Goal: Transaction & Acquisition: Purchase product/service

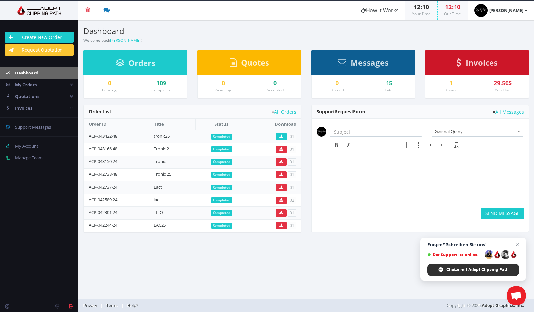
click at [460, 272] on span "Chatte mit Adept Clipping Path" at bounding box center [478, 270] width 62 height 6
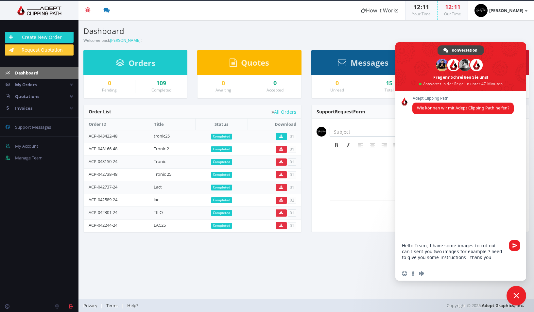
type textarea "Hello Team, I have some images to cut out. can I sent you two images for exampl…"
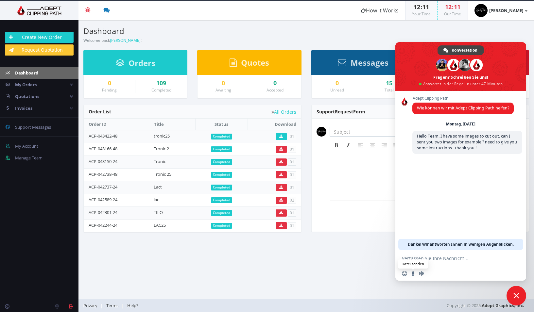
click at [412, 274] on input "Datei senden" at bounding box center [413, 273] width 5 height 5
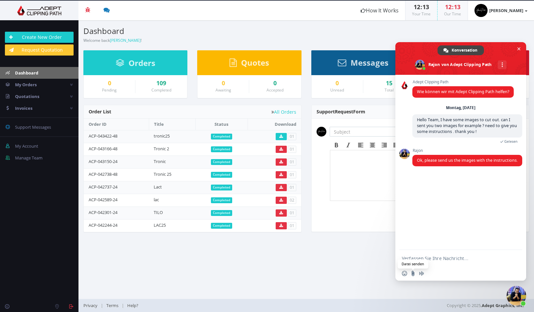
click at [413, 274] on input "Datei senden" at bounding box center [413, 273] width 5 height 5
click at [413, 275] on input "Datei senden" at bounding box center [413, 273] width 5 height 5
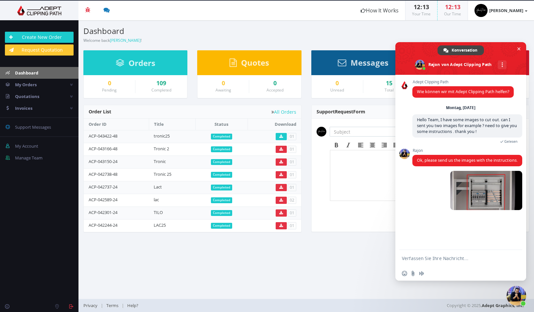
click at [419, 260] on textarea "Verfassen Sie Ihre Nachricht…" at bounding box center [453, 259] width 103 height 6
type textarea "t"
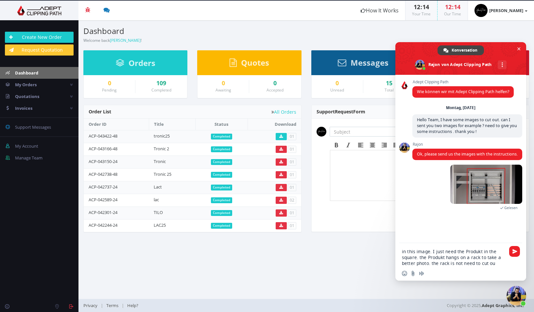
type textarea "in this image. I just need the Produkt in the square. the Produkt hangs on a ra…"
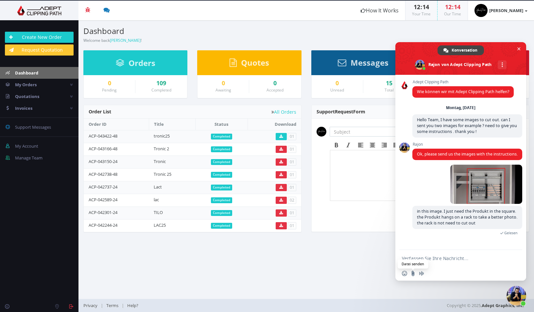
click at [413, 275] on input "Datei senden" at bounding box center [413, 273] width 5 height 5
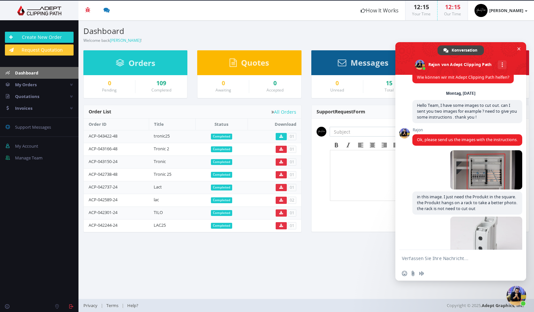
scroll to position [49, 0]
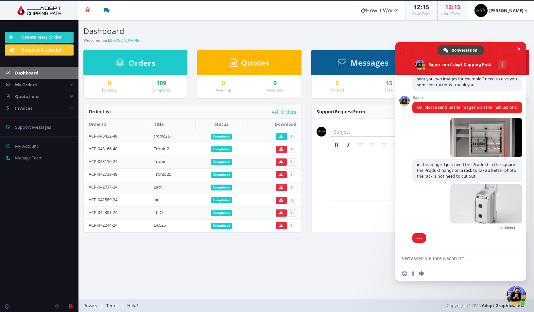
click at [417, 258] on textarea "Verfassen Sie Ihre Nachricht…" at bounding box center [453, 259] width 103 height 6
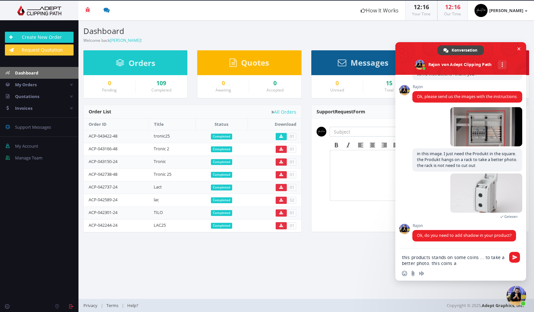
scroll to position [66, 0]
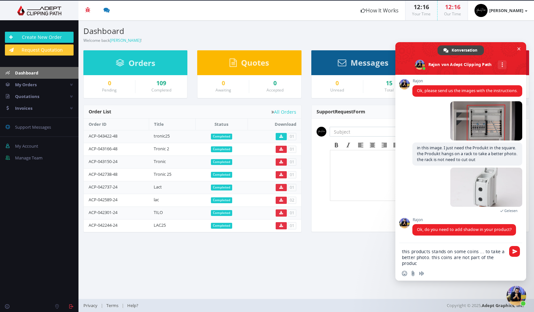
type textarea "this products stands on some coins ... to take a better photo. this coins are n…"
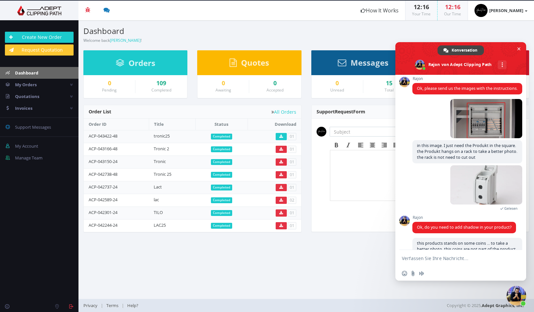
scroll to position [95, 0]
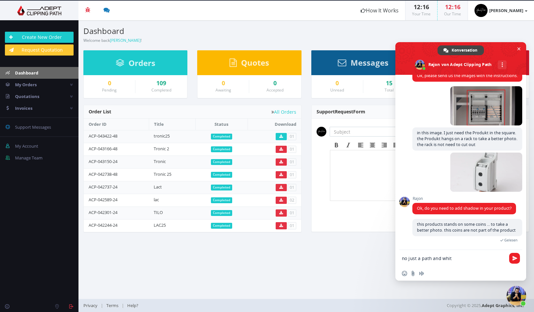
type textarea "no just a path and white"
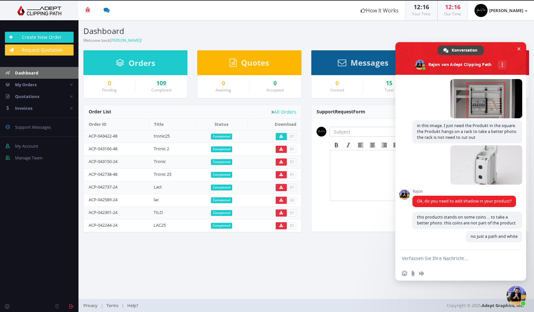
scroll to position [115, 0]
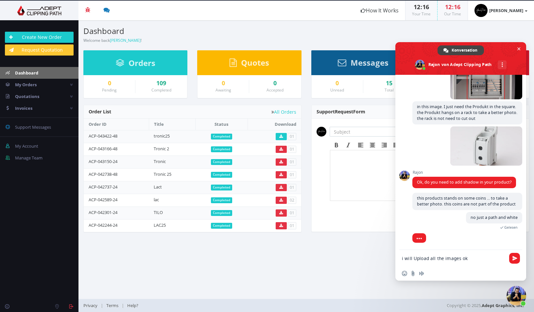
type textarea "i will Upload all the images ok ?"
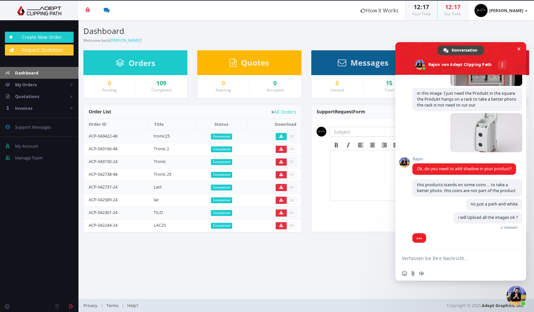
scroll to position [151, 0]
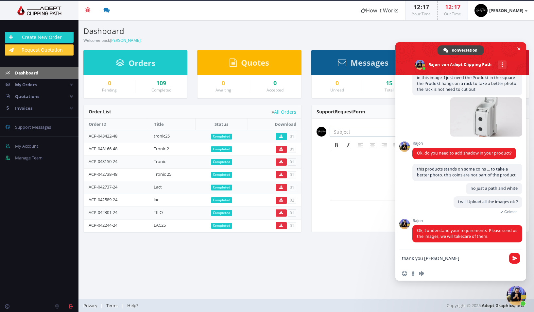
type textarea "thank you [PERSON_NAME] !"
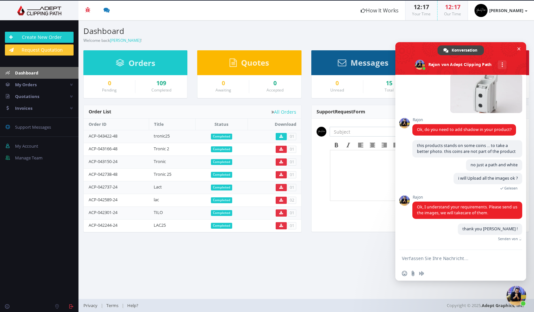
scroll to position [168, 0]
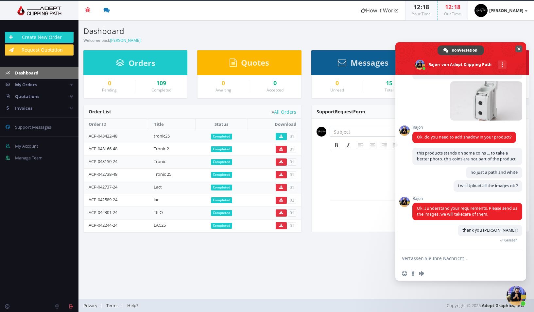
click at [518, 47] on span "Chat schließen" at bounding box center [519, 48] width 7 height 7
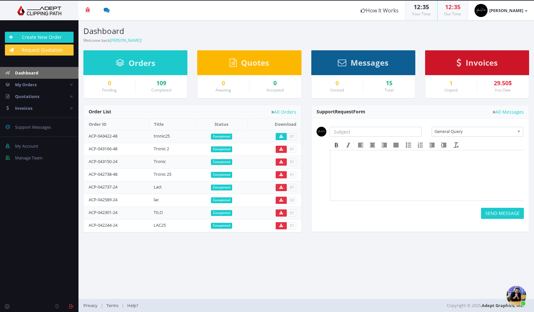
scroll to position [197, 0]
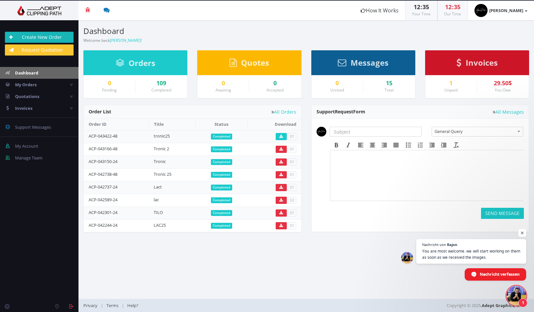
click at [41, 36] on link "Create New Order" at bounding box center [39, 37] width 69 height 11
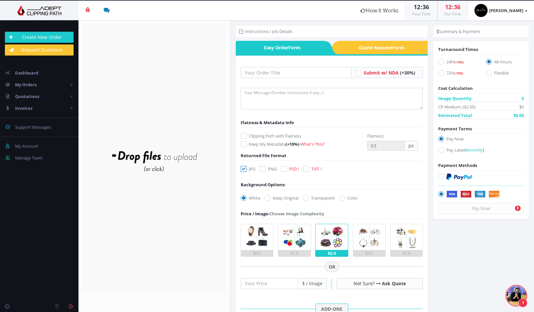
scroll to position [197, 0]
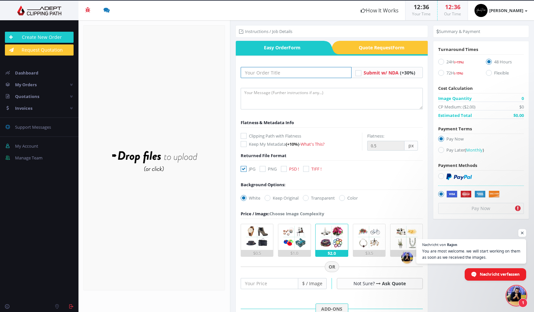
click at [282, 74] on input "text" at bounding box center [296, 72] width 111 height 11
type input "Tronic 25/1"
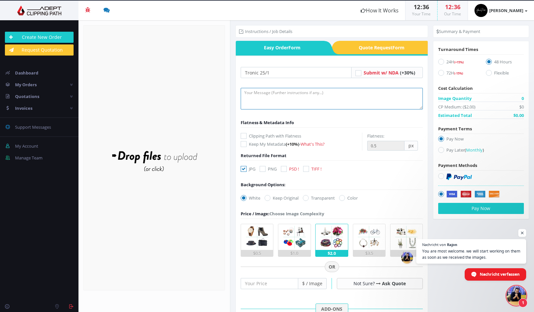
click at [283, 96] on textarea at bounding box center [332, 99] width 182 height 22
drag, startPoint x: 383, startPoint y: 93, endPoint x: 349, endPoint y: 92, distance: 34.0
click at [349, 92] on textarea "part one of the images . these are the images on the rack . Please cut out" at bounding box center [332, 99] width 182 height 22
type textarea "part one of the images . these are the images on the rack ."
click at [256, 233] on body "Beta Credit US $124.50 Add Funds Withdraw Funds What's This? How It Works 12 : …" at bounding box center [267, 156] width 534 height 312
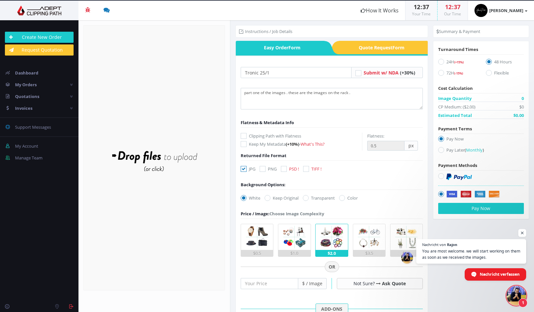
click at [261, 236] on img at bounding box center [257, 237] width 26 height 26
click at [0, 0] on input "$0.5" at bounding box center [0, 0] width 0 height 0
click at [438, 61] on icon at bounding box center [441, 62] width 6 height 6
click at [440, 61] on input "24H (+15%)" at bounding box center [442, 62] width 4 height 4
radio input "true"
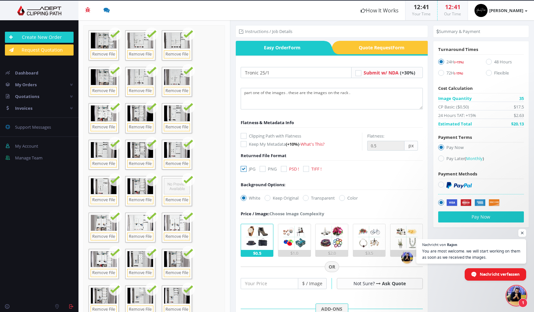
scroll to position [0, 0]
click at [439, 161] on icon at bounding box center [441, 159] width 6 height 6
click at [440, 161] on input "Pay Later ( Monthly )" at bounding box center [442, 159] width 4 height 4
radio input "true"
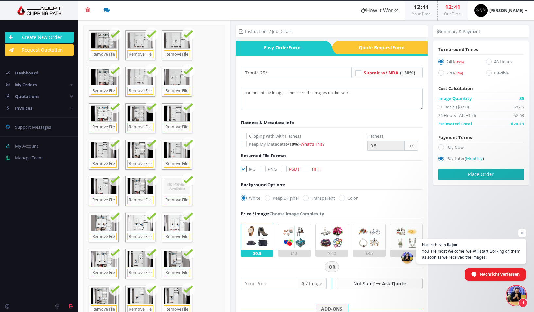
click at [457, 174] on button "Place Order" at bounding box center [481, 174] width 86 height 11
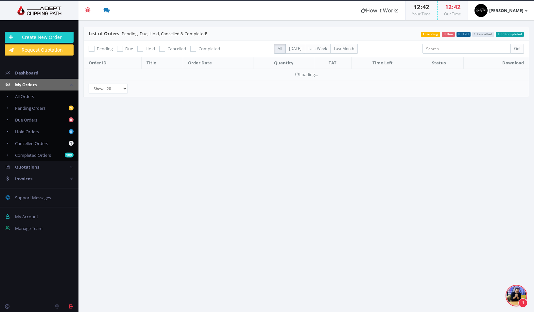
scroll to position [197, 0]
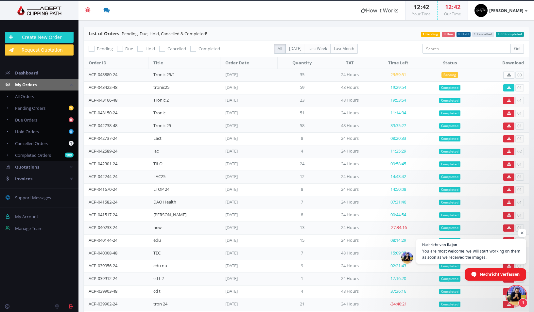
drag, startPoint x: 120, startPoint y: 75, endPoint x: 87, endPoint y: 76, distance: 32.4
click at [87, 76] on td "ACP-043880-24" at bounding box center [116, 75] width 65 height 13
click at [513, 292] on span "Chat öffnen" at bounding box center [517, 296] width 20 height 20
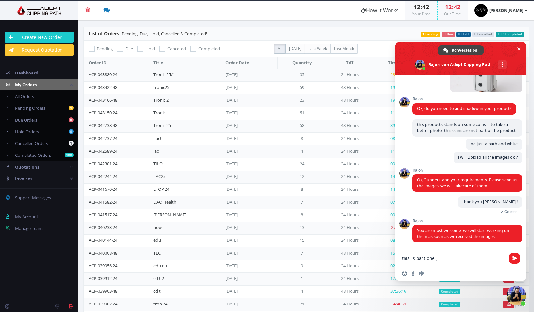
paste textarea "ACP-043880-24"
type textarea "this is part one , ACP-043880-24"
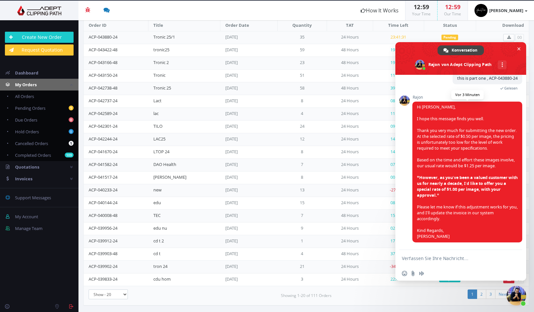
scroll to position [373, 0]
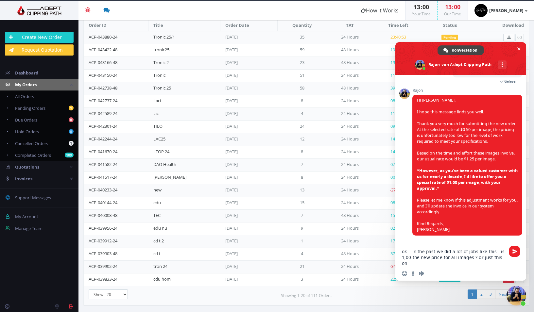
type textarea "ok .. in the past we did a lot of jobs like this . is 1,00 the new price for al…"
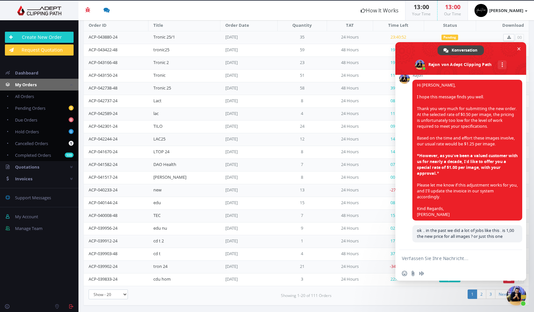
scroll to position [401, 0]
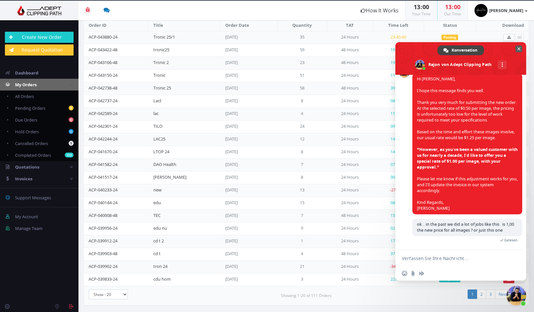
click at [519, 49] on span "Chat schließen" at bounding box center [519, 48] width 3 height 3
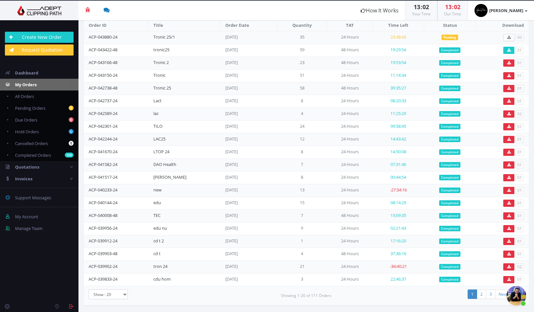
scroll to position [414, 0]
click at [515, 298] on span "Chat öffnen" at bounding box center [517, 296] width 20 height 20
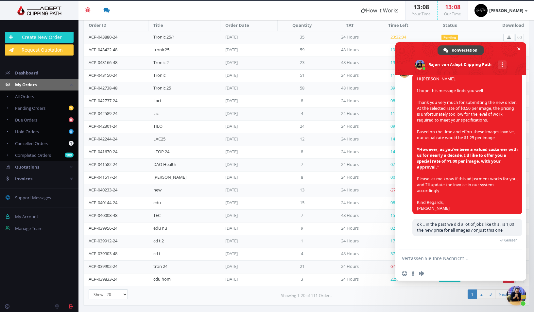
scroll to position [38, 0]
click at [413, 274] on input "Datei senden" at bounding box center [413, 273] width 5 height 5
type input "C:\fakepath\Bildschirm­foto 2025-09-22 um 13.09.37.png"
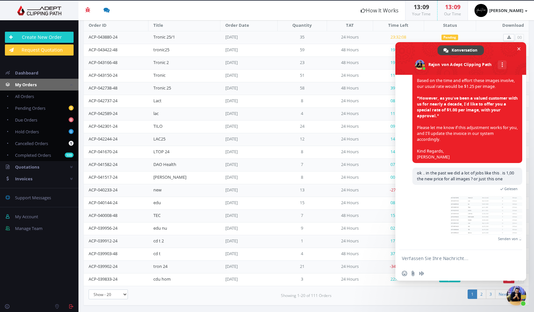
scroll to position [436, 0]
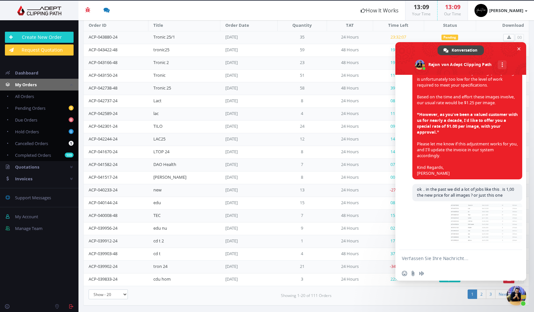
click at [424, 258] on textarea "Verfassen Sie Ihre Nachricht…" at bounding box center [453, 259] width 103 height 6
type textarea "and much more we did.. all images was 0.50"
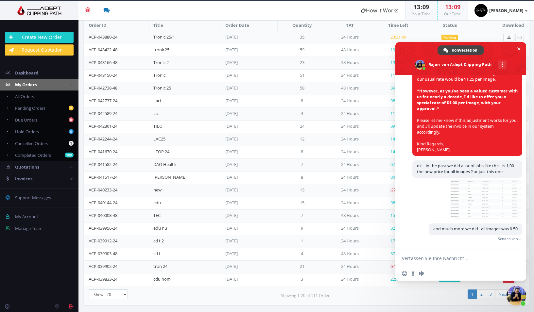
scroll to position [450, 0]
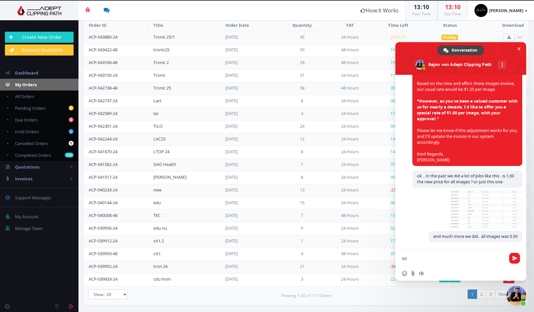
type textarea "s"
type textarea "p"
type textarea "s"
type textarea "1"
type textarea "p"
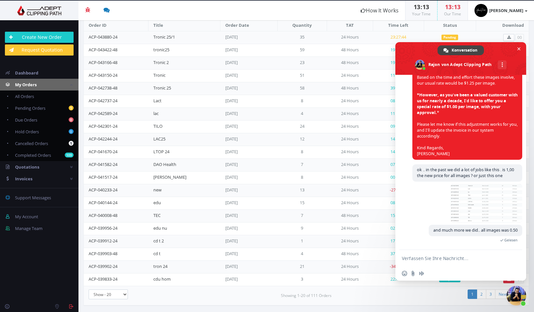
scroll to position [456, 0]
click at [24, 96] on span "All Orders" at bounding box center [24, 97] width 19 height 6
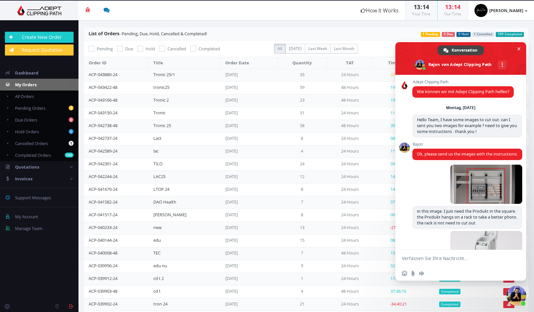
scroll to position [456, 0]
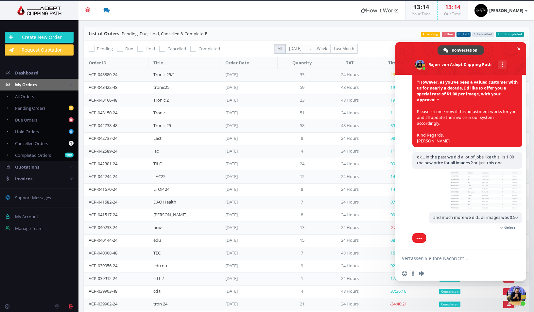
click at [193, 48] on icon at bounding box center [193, 49] width 6 height 6
click at [193, 48] on input "Completed" at bounding box center [194, 49] width 4 height 4
checkbox input "true"
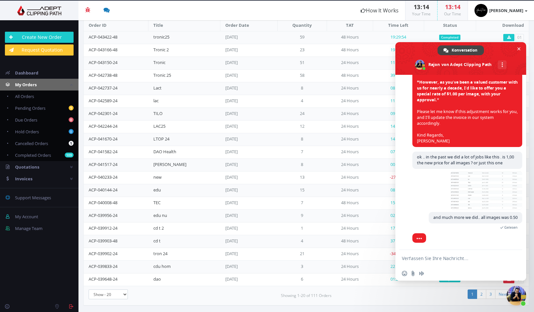
scroll to position [38, 0]
click at [486, 295] on link "3" at bounding box center [490, 294] width 9 height 9
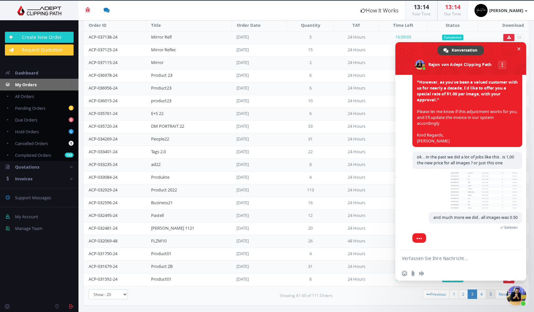
click at [486, 295] on link "5" at bounding box center [490, 294] width 9 height 9
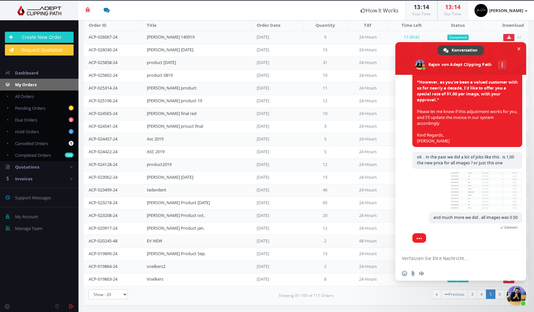
scroll to position [469, 0]
click at [423, 261] on textarea "Verfassen Sie Ihre Nachricht…" at bounding box center [453, 259] width 103 height 6
type textarea "w"
type textarea "111 orders"
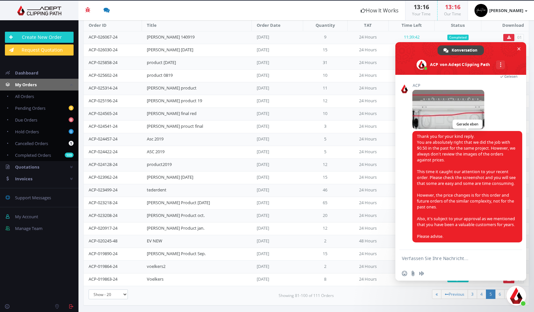
scroll to position [652, 0]
type textarea "ok . i understand."
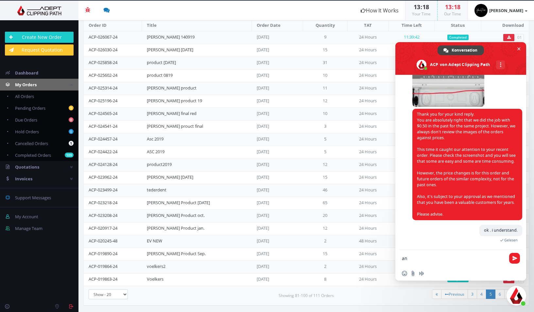
type textarea "a"
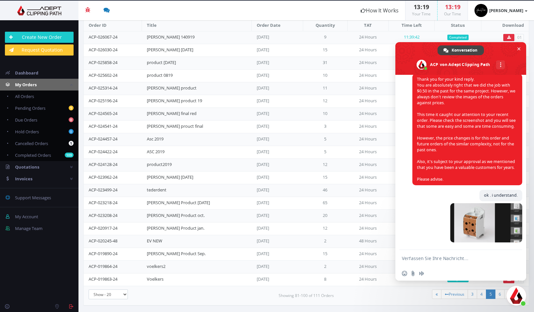
scroll to position [704, 0]
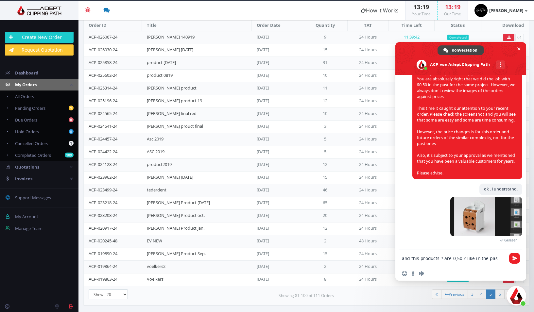
type textarea "and this products ? are 0,50 ? like in the past"
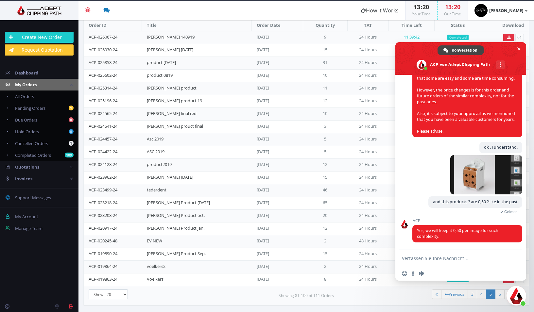
scroll to position [753, 0]
type textarea "ok"
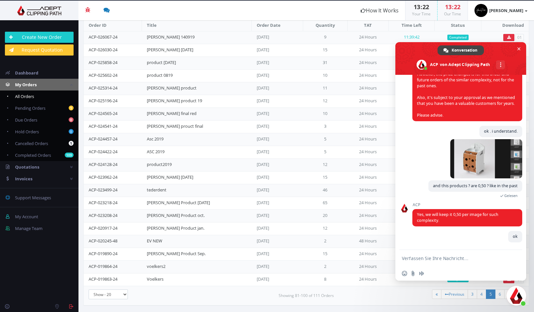
click at [24, 100] on link "All Orders" at bounding box center [39, 97] width 79 height 12
checkbox input "false"
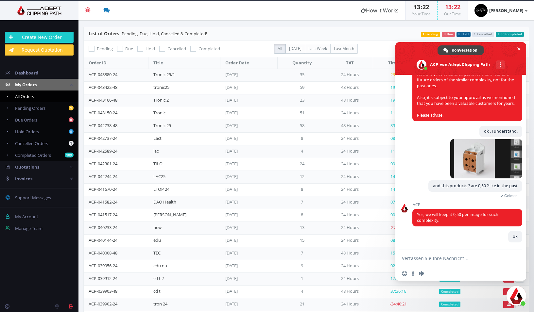
click at [339, 76] on td "24 Hours" at bounding box center [350, 75] width 46 height 13
click at [106, 73] on link "ACP-043880-24" at bounding box center [103, 75] width 29 height 6
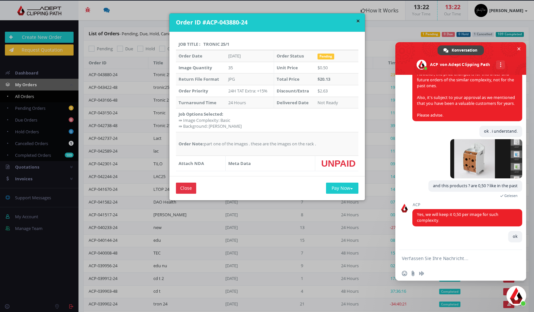
click at [359, 22] on div "× Order ID #ACP-043880-24" at bounding box center [267, 22] width 196 height 19
click at [356, 20] on button "×" at bounding box center [358, 21] width 4 height 7
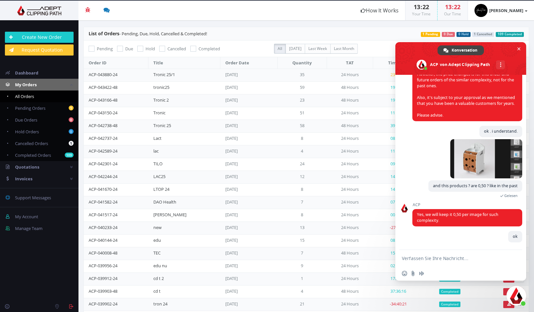
click at [414, 257] on textarea "Verfassen Sie Ihre Nachricht…" at bounding box center [453, 259] width 103 height 6
type textarea "c"
type textarea "t"
type textarea "ok, can you cancel the the last order ?"
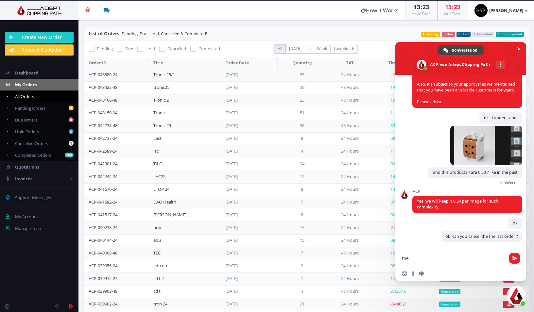
scroll to position [783, 0]
type textarea "t"
type textarea "part one I will upload again for 1.00"
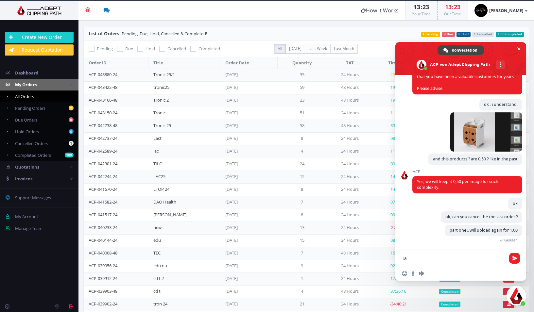
type textarea "T"
type textarea "and part two 0.50"
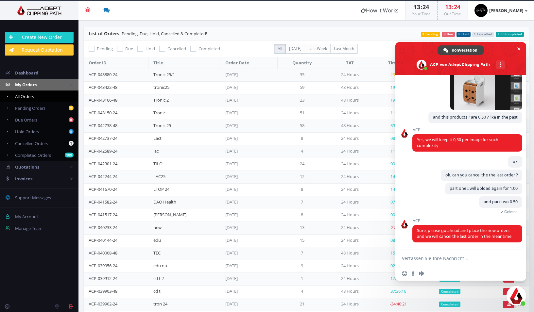
scroll to position [846, 0]
type textarea "alright"
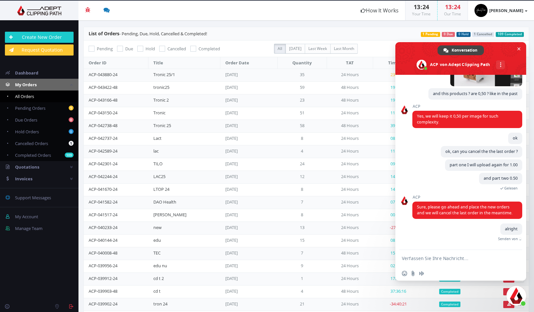
scroll to position [862, 0]
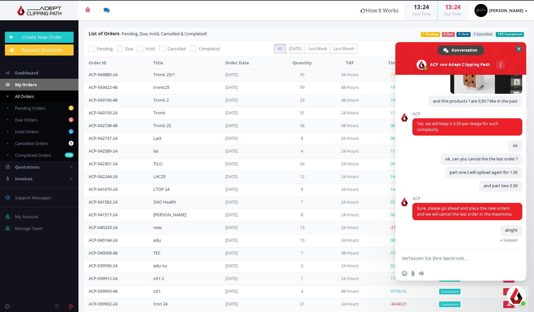
click at [521, 48] on span "Chat schließen" at bounding box center [519, 48] width 7 height 7
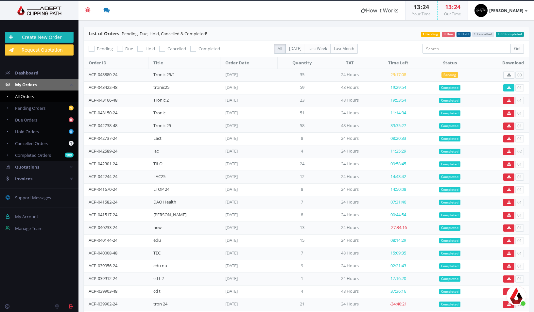
click at [34, 37] on link "Create New Order" at bounding box center [39, 37] width 69 height 11
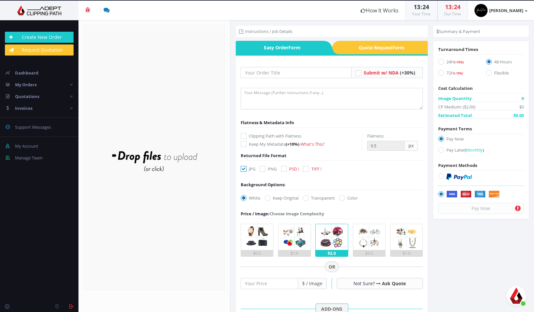
scroll to position [862, 0]
click at [265, 74] on input "text" at bounding box center [296, 72] width 111 height 11
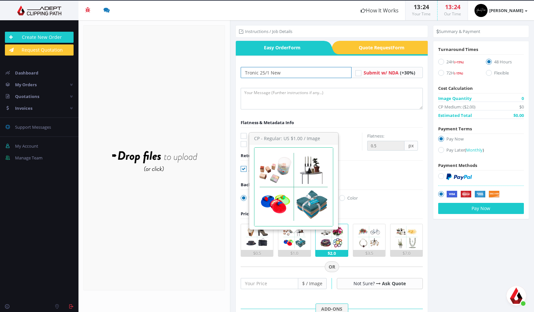
type input "Tronic 25/1 New"
click at [293, 239] on img at bounding box center [295, 237] width 26 height 26
click at [0, 0] on input "$1.0" at bounding box center [0, 0] width 0 height 0
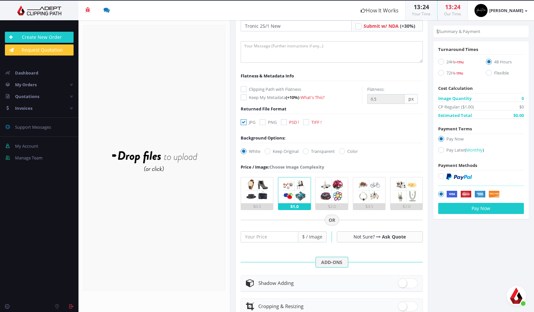
scroll to position [72, 0]
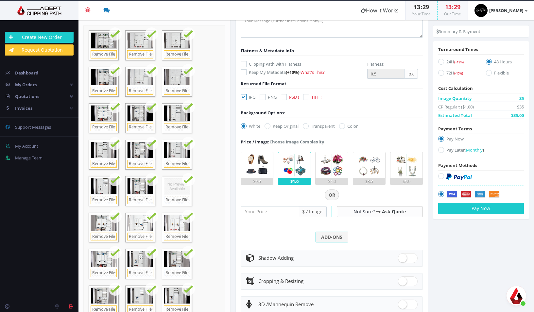
click at [438, 62] on icon at bounding box center [441, 62] width 6 height 6
click at [440, 62] on input "24H (+15%)" at bounding box center [442, 62] width 4 height 4
radio input "true"
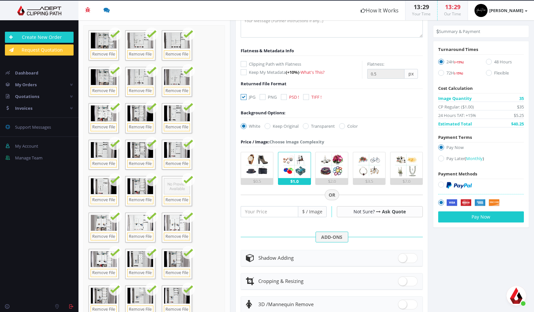
click at [438, 160] on icon at bounding box center [441, 159] width 6 height 6
click at [440, 160] on input "Pay Later ( Monthly )" at bounding box center [442, 159] width 4 height 4
radio input "true"
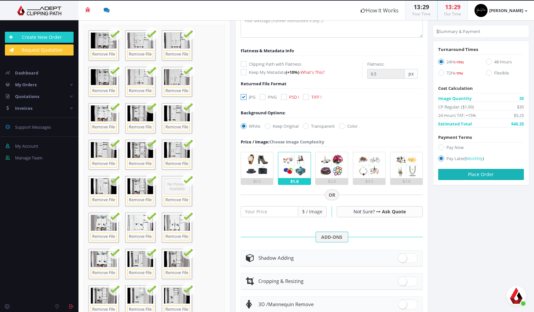
click at [465, 178] on button "Place Order" at bounding box center [481, 174] width 86 height 11
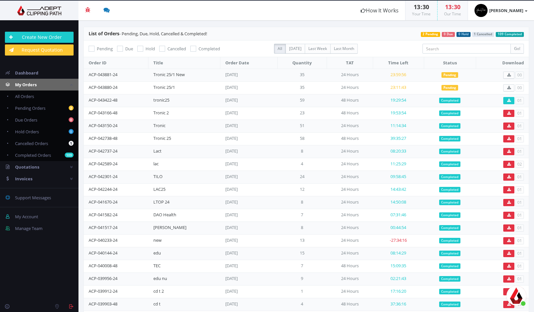
scroll to position [862, 0]
click at [41, 145] on span "Cancelled Orders" at bounding box center [31, 144] width 33 height 6
checkbox input "true"
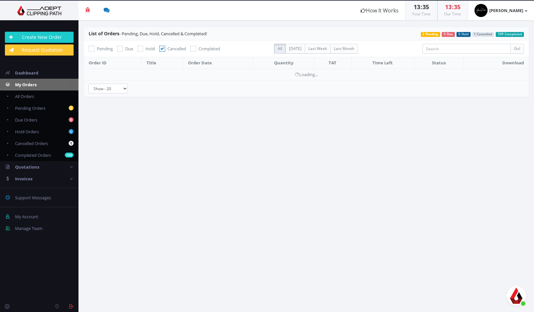
scroll to position [862, 0]
click at [26, 109] on span "Pending Orders" at bounding box center [30, 108] width 30 height 6
checkbox input "true"
checkbox input "false"
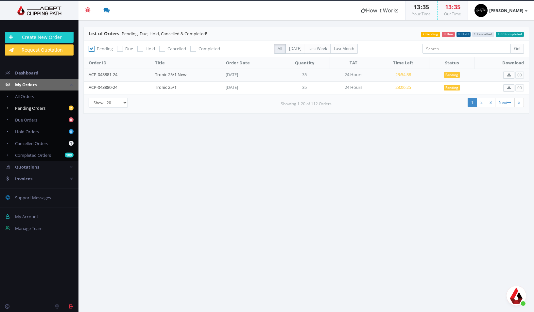
click at [32, 109] on span "Pending Orders" at bounding box center [30, 108] width 30 height 6
click at [32, 39] on link "Create New Order" at bounding box center [39, 37] width 69 height 11
drag, startPoint x: 155, startPoint y: 76, endPoint x: 190, endPoint y: 77, distance: 34.7
click at [190, 77] on td "Tronic 25/1 New" at bounding box center [185, 75] width 71 height 13
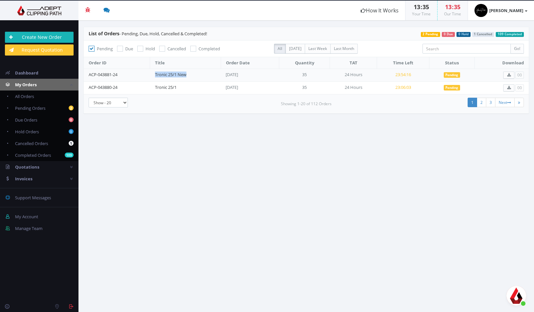
click at [41, 40] on link "Create New Order" at bounding box center [39, 37] width 69 height 11
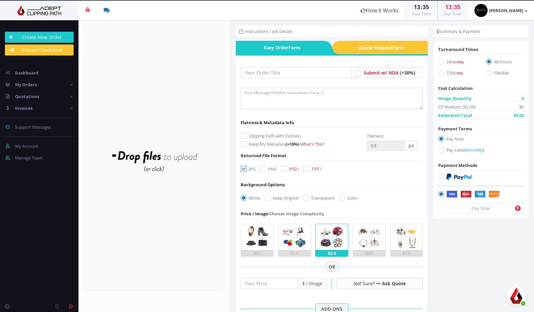
scroll to position [862, 0]
click at [256, 71] on input "text" at bounding box center [296, 72] width 111 height 11
paste input "Tronic 25/1 New"
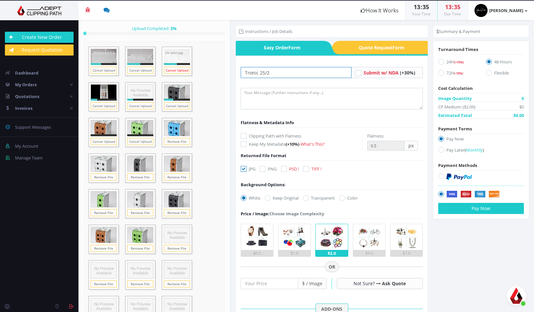
type input "Tronic 25/2"
click at [175, 70] on link "Cancel Upload" at bounding box center [177, 70] width 26 height 7
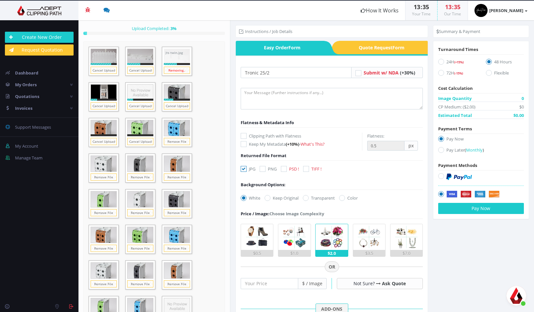
click at [175, 70] on link "Removing.." at bounding box center [177, 70] width 26 height 7
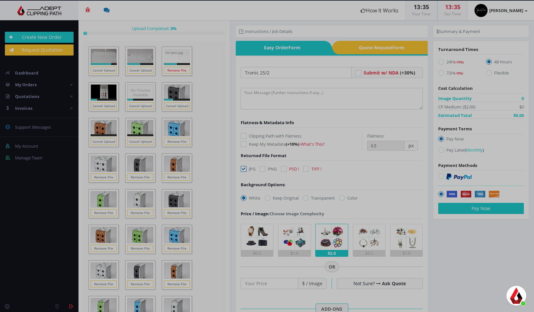
click at [0, 0] on div "Error! File Removing Failed File can't be removed while it is being uploaded or…" at bounding box center [0, 0] width 0 height 0
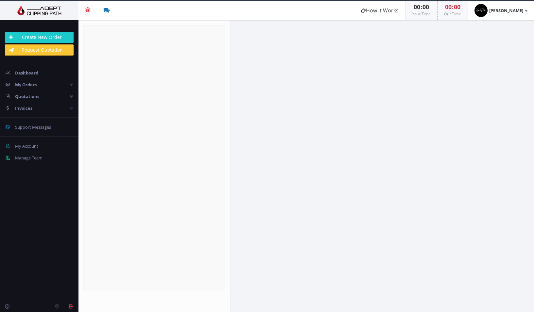
radio input "true"
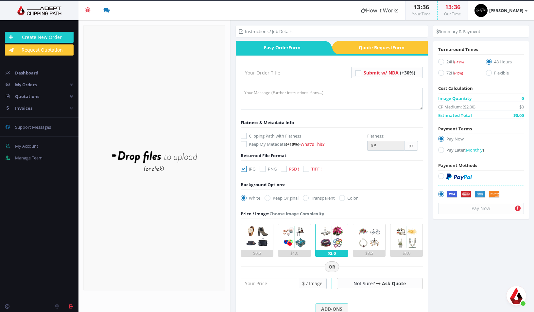
scroll to position [862, 0]
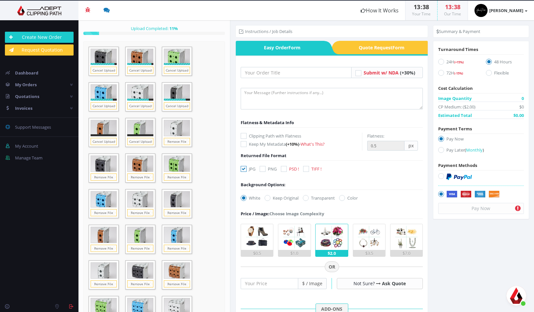
click at [438, 61] on icon at bounding box center [441, 62] width 6 height 6
click at [440, 61] on input "24H (+15%)" at bounding box center [442, 62] width 4 height 4
radio input "true"
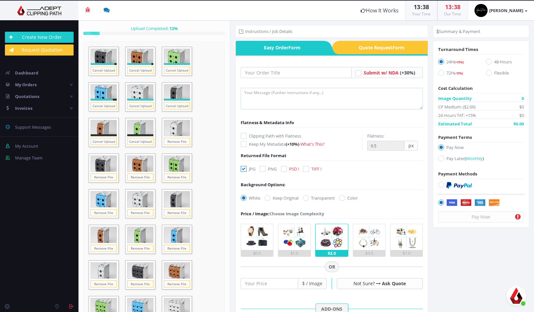
click at [253, 237] on img at bounding box center [257, 237] width 26 height 26
click at [0, 0] on input "$0.5" at bounding box center [0, 0] width 0 height 0
click at [254, 70] on input "text" at bounding box center [296, 72] width 111 height 11
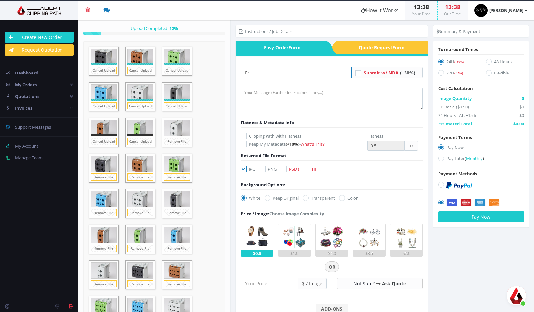
type input "F"
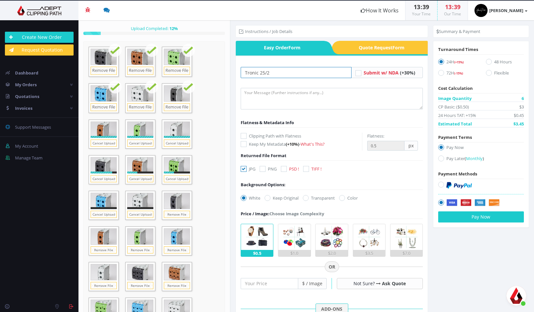
scroll to position [0, 0]
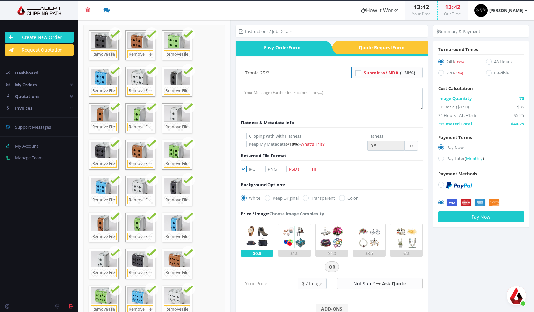
type input "Tronic 25/2"
click at [439, 163] on label "Pay Later ( Monthly )" at bounding box center [481, 159] width 86 height 9
click at [440, 161] on input "Pay Later ( Monthly )" at bounding box center [442, 159] width 4 height 4
radio input "true"
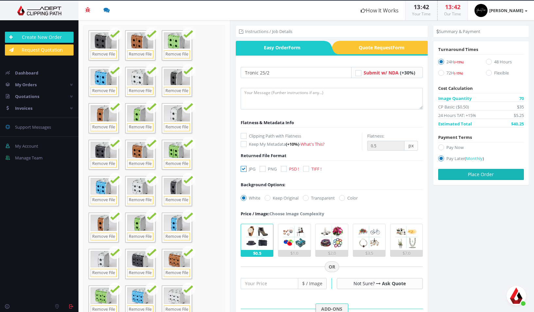
click at [460, 176] on button "Place Order" at bounding box center [481, 174] width 86 height 11
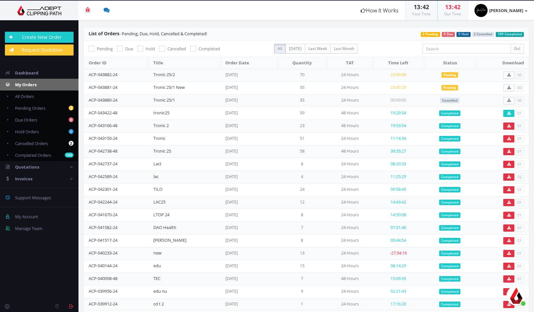
scroll to position [862, 0]
click at [514, 296] on span "Chat öffnen" at bounding box center [517, 296] width 20 height 20
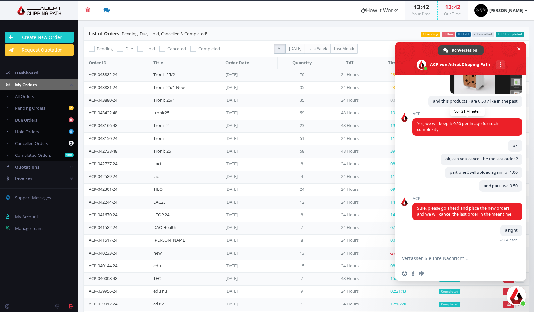
scroll to position [804, 0]
click at [520, 47] on span "Chat schließen" at bounding box center [519, 48] width 3 height 3
